Goal: Browse casually: Explore the website without a specific task or goal

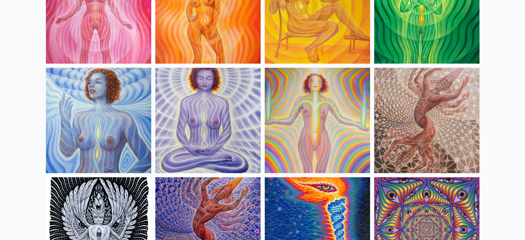
scroll to position [557, 0]
click at [462, 142] on img at bounding box center [426, 120] width 105 height 105
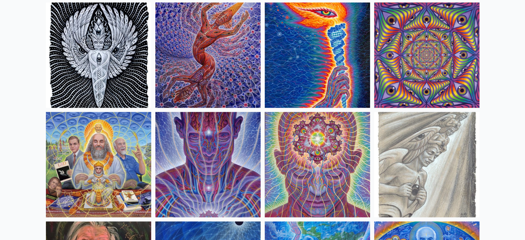
scroll to position [731, 0]
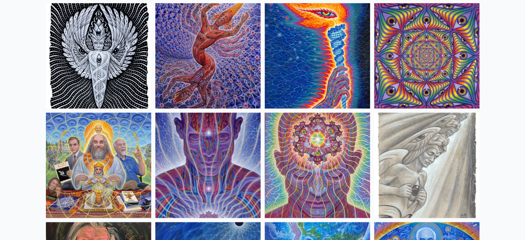
click at [107, 172] on img at bounding box center [98, 165] width 105 height 105
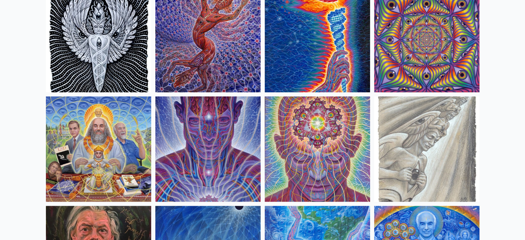
scroll to position [747, 0]
click at [113, 175] on img at bounding box center [98, 149] width 105 height 105
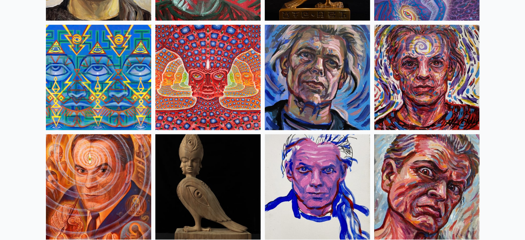
scroll to position [1806, 0]
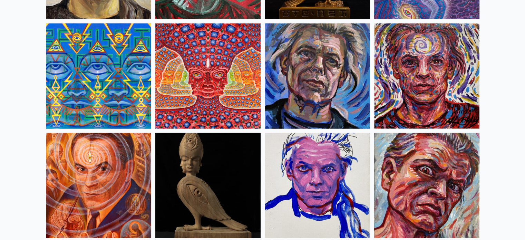
click at [206, 103] on img at bounding box center [207, 75] width 105 height 105
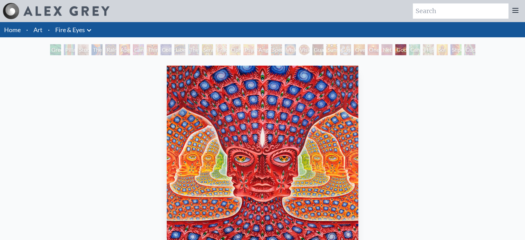
scroll to position [167, 0]
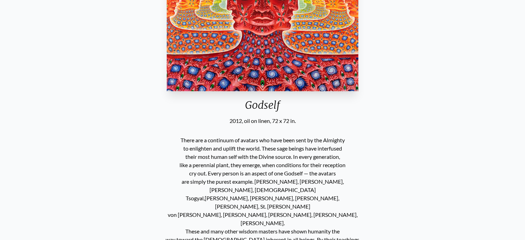
click at [268, 100] on div "Godself" at bounding box center [262, 108] width 197 height 18
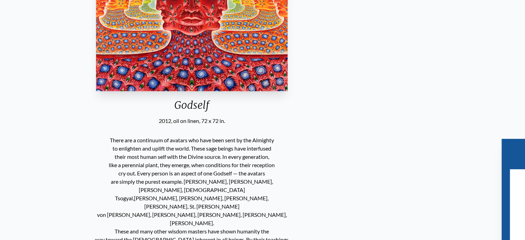
click at [231, 102] on div "Godself" at bounding box center [192, 108] width 197 height 18
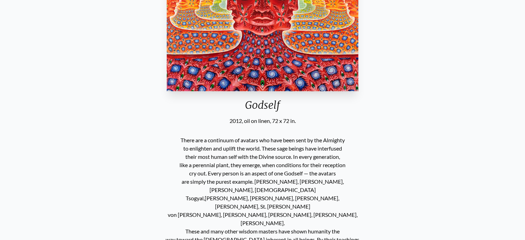
click at [241, 104] on div "Godself" at bounding box center [262, 108] width 197 height 18
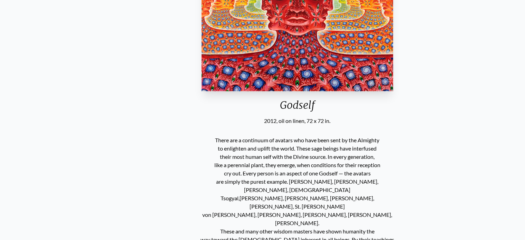
click at [284, 103] on div "Godself" at bounding box center [297, 108] width 197 height 18
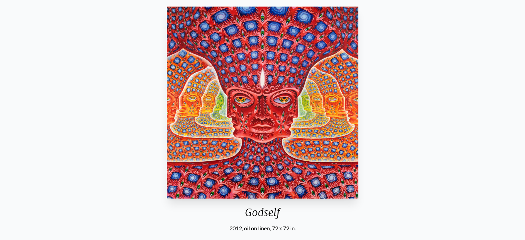
scroll to position [59, 0]
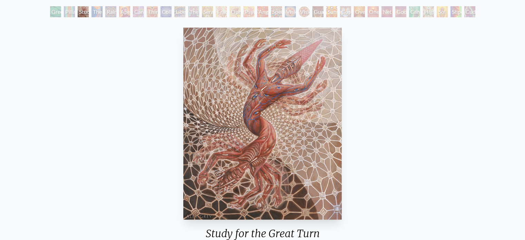
scroll to position [38, 0]
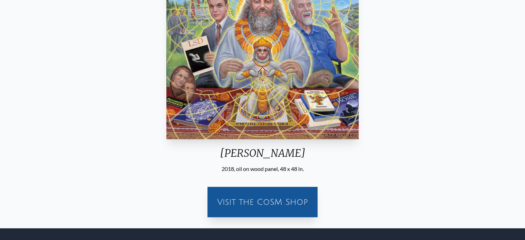
scroll to position [118, 0]
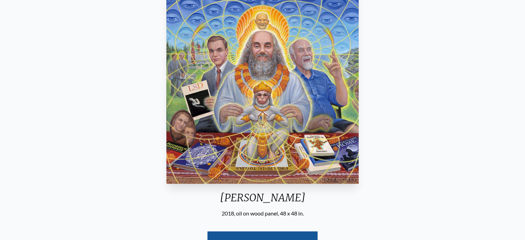
scroll to position [124, 0]
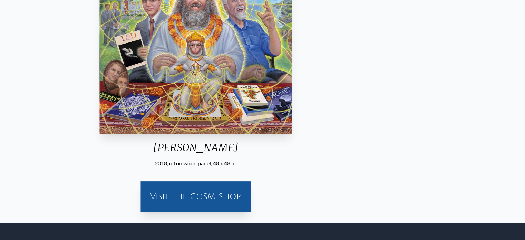
click at [221, 147] on div "[PERSON_NAME]" at bounding box center [196, 150] width 198 height 18
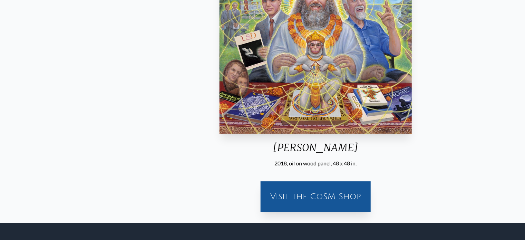
click at [296, 142] on div "[PERSON_NAME]" at bounding box center [316, 150] width 198 height 18
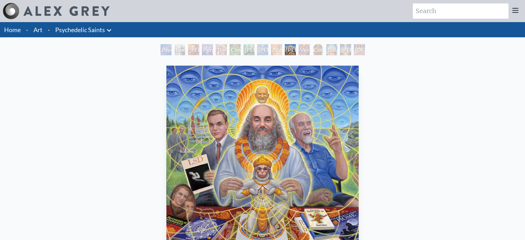
scroll to position [187, 0]
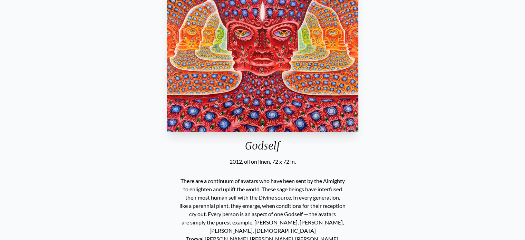
scroll to position [126, 0]
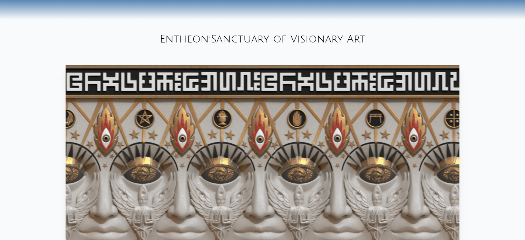
scroll to position [298, 0]
click at [194, 37] on div "Entheon: Sanctuary of Visionary Art" at bounding box center [262, 38] width 525 height 23
copy div "Entheon"
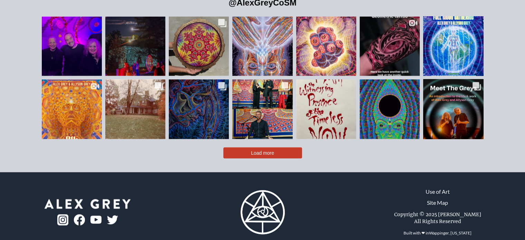
scroll to position [1561, 0]
